Goal: Navigation & Orientation: Find specific page/section

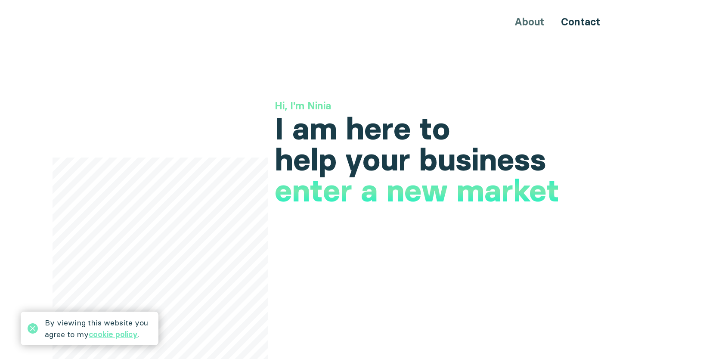
drag, startPoint x: 29, startPoint y: 328, endPoint x: 35, endPoint y: 319, distance: 11.2
click at [31, 327] on icon at bounding box center [33, 328] width 10 height 10
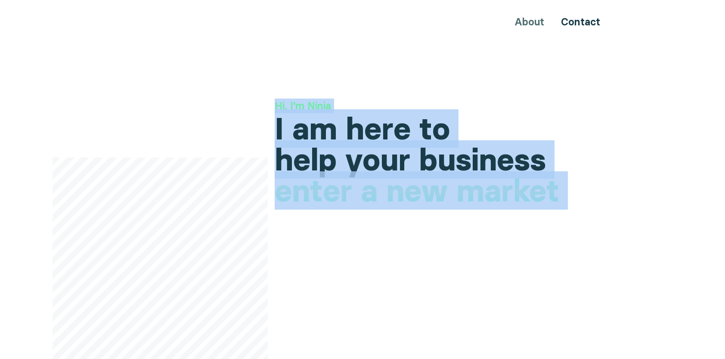
drag, startPoint x: 281, startPoint y: 105, endPoint x: 515, endPoint y: 203, distance: 253.7
